Goal: Task Accomplishment & Management: Use online tool/utility

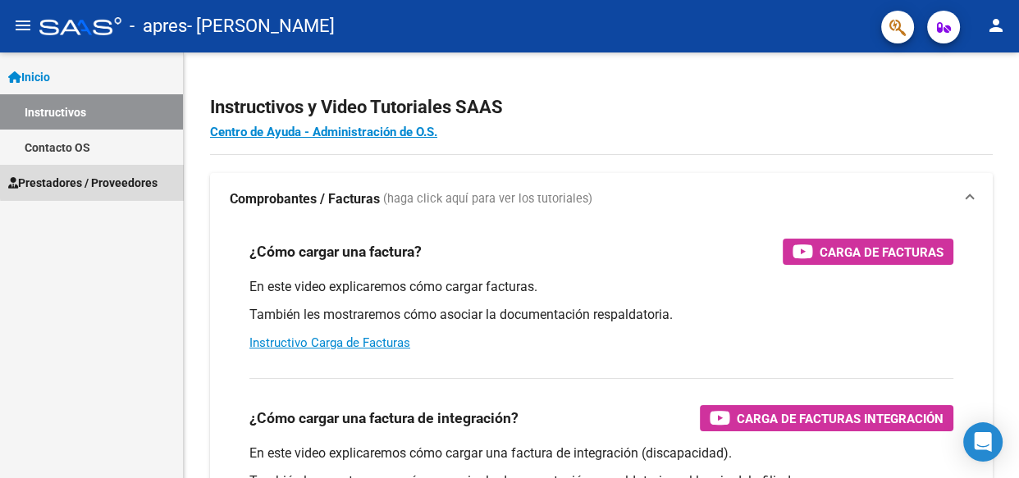
click at [130, 179] on span "Prestadores / Proveedores" at bounding box center [82, 183] width 149 height 18
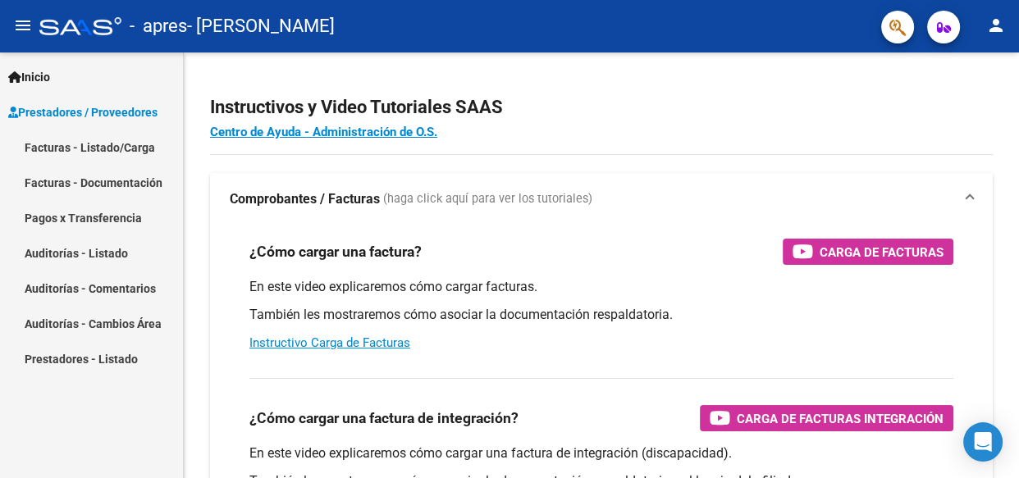
click at [119, 141] on link "Facturas - Listado/Carga" at bounding box center [91, 147] width 183 height 35
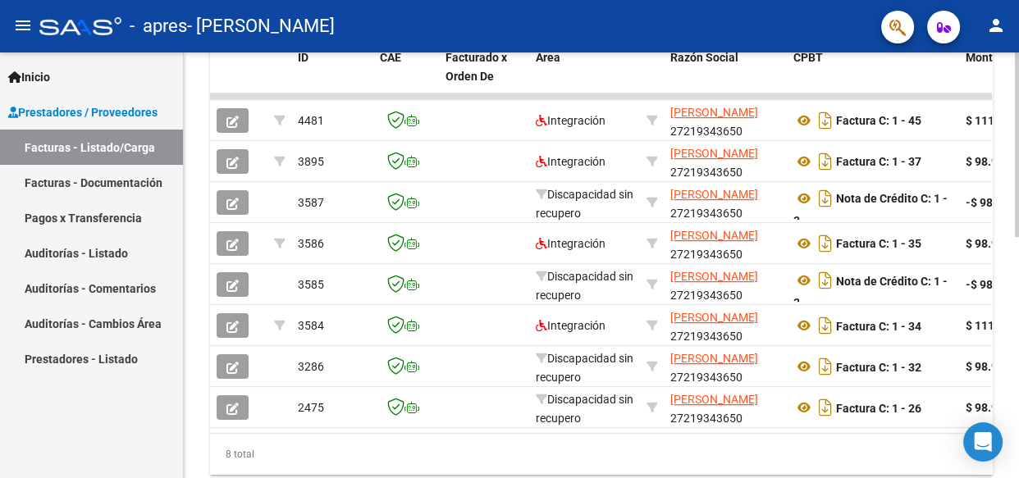
scroll to position [499, 0]
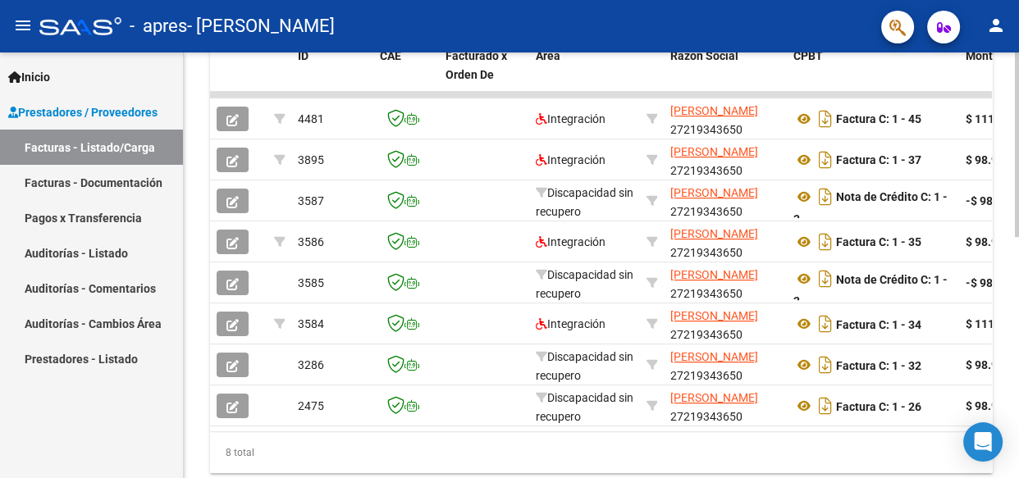
click at [1015, 381] on div at bounding box center [1017, 364] width 4 height 185
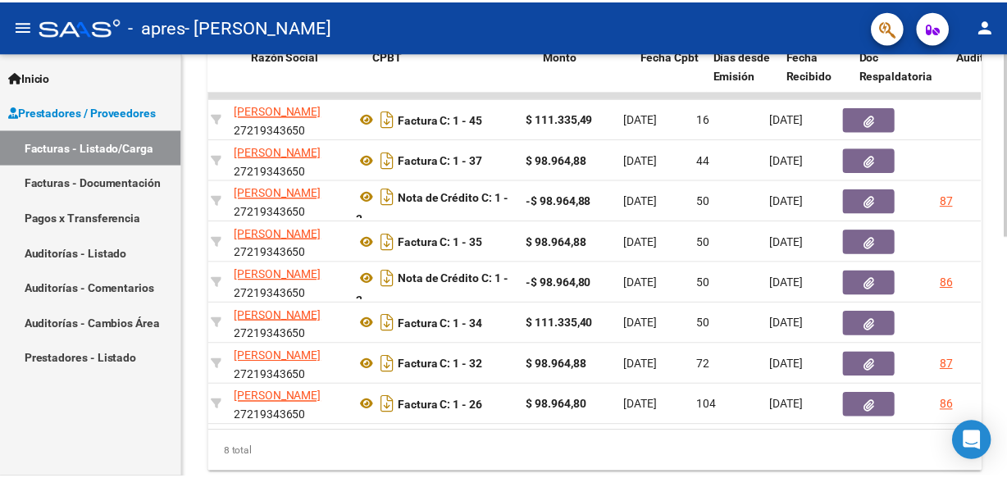
scroll to position [0, 119]
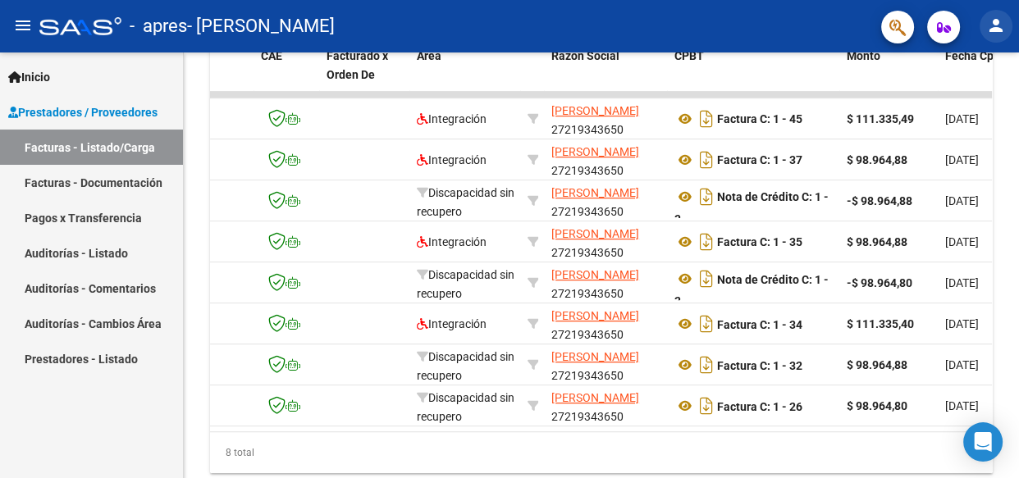
click at [993, 27] on mat-icon "person" at bounding box center [996, 26] width 20 height 20
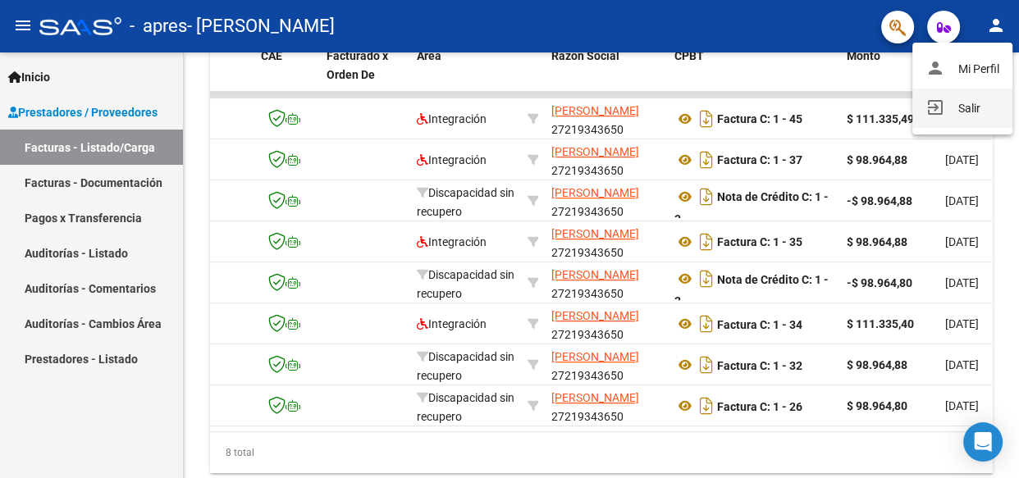
click at [971, 107] on button "exit_to_app Salir" at bounding box center [962, 108] width 100 height 39
